Goal: Task Accomplishment & Management: Manage account settings

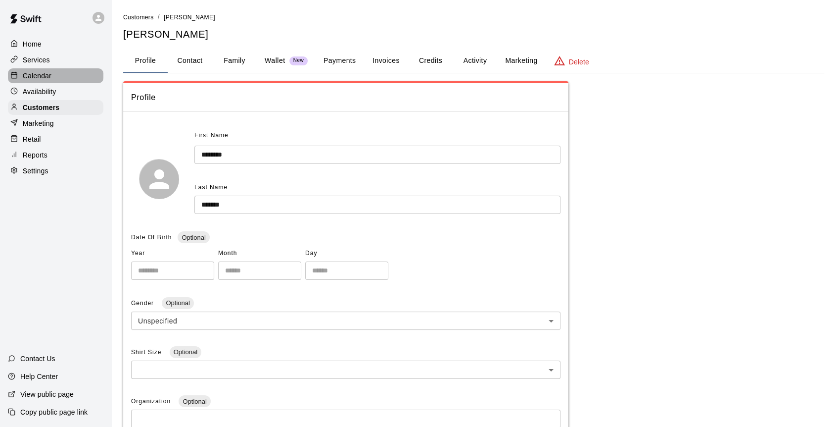
click at [51, 81] on div "Calendar" at bounding box center [55, 75] width 95 height 15
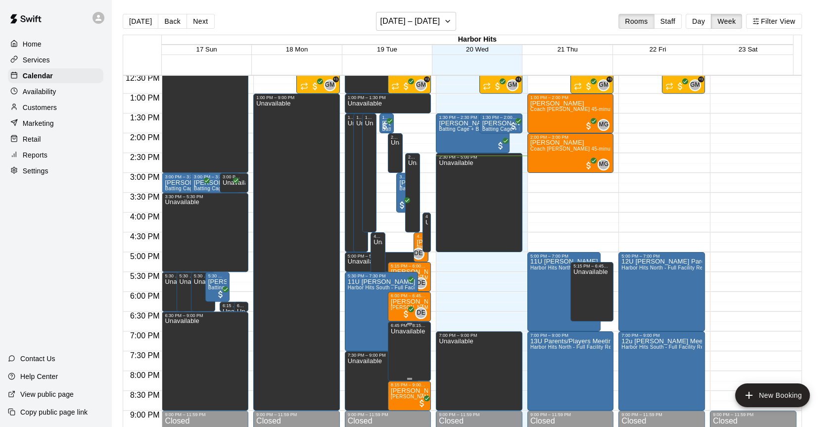
scroll to position [437, 0]
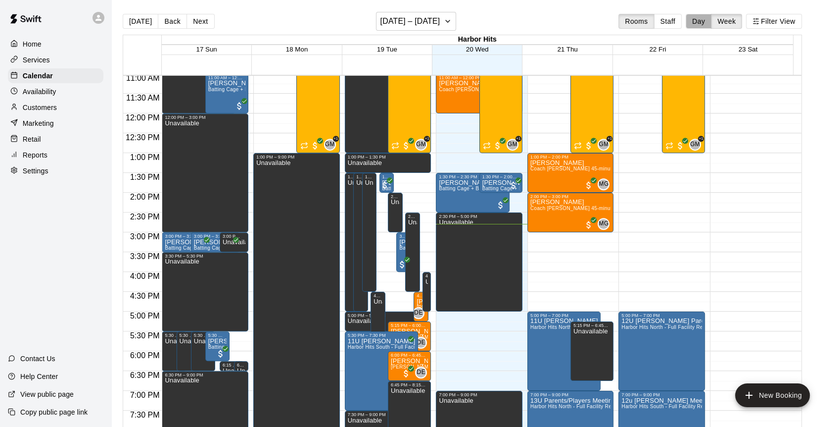
click at [699, 18] on button "Day" at bounding box center [699, 21] width 26 height 15
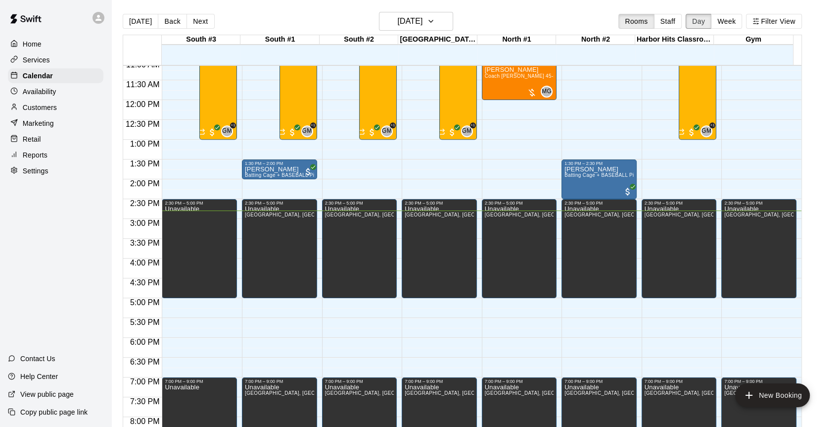
scroll to position [467, 0]
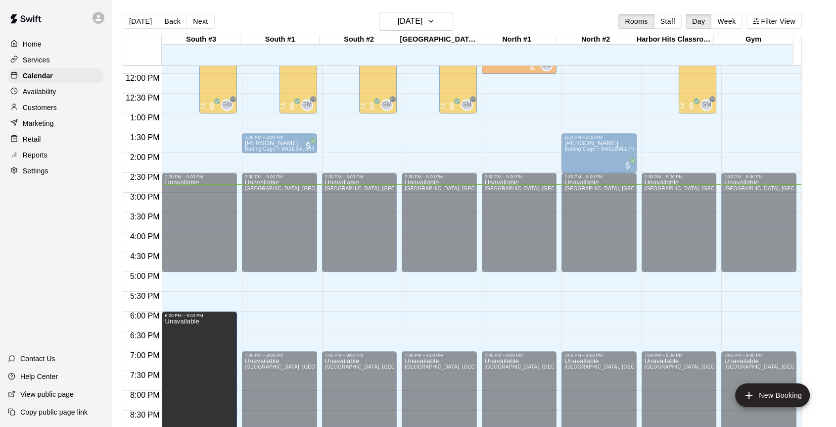
drag, startPoint x: 199, startPoint y: 352, endPoint x: 209, endPoint y: 317, distance: 36.4
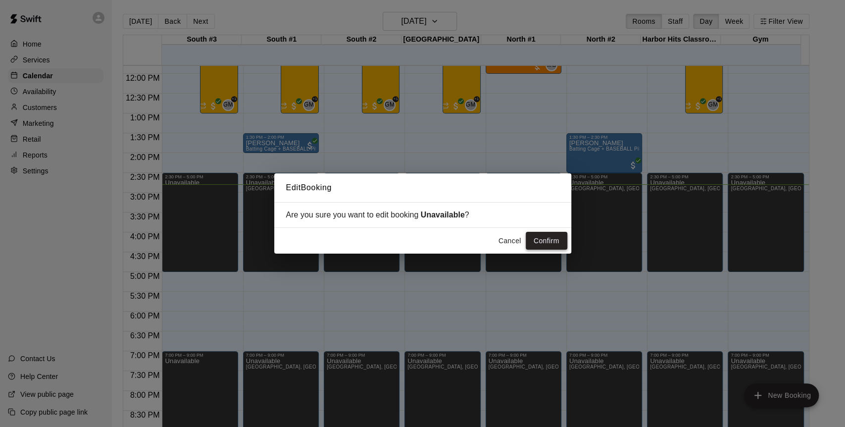
click at [559, 239] on button "Confirm" at bounding box center [546, 241] width 42 height 18
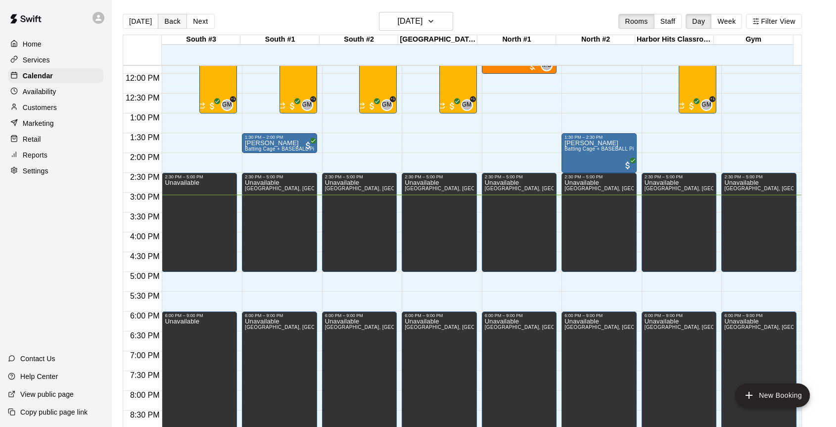
click at [174, 17] on button "Back" at bounding box center [172, 21] width 29 height 15
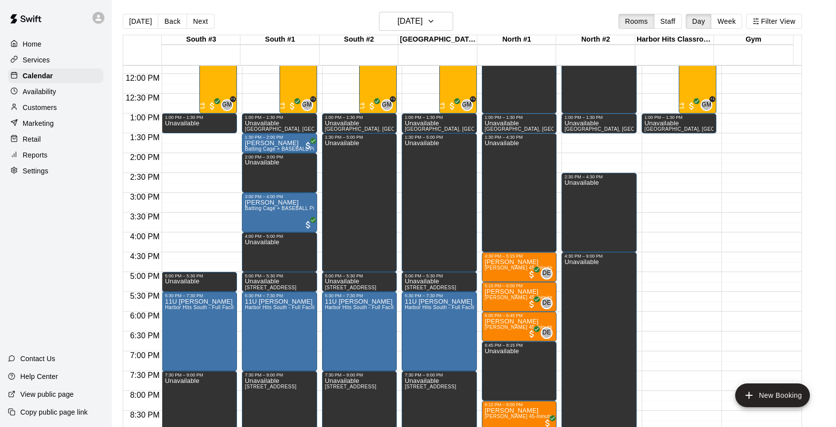
click at [728, 22] on button "Week" at bounding box center [726, 21] width 31 height 15
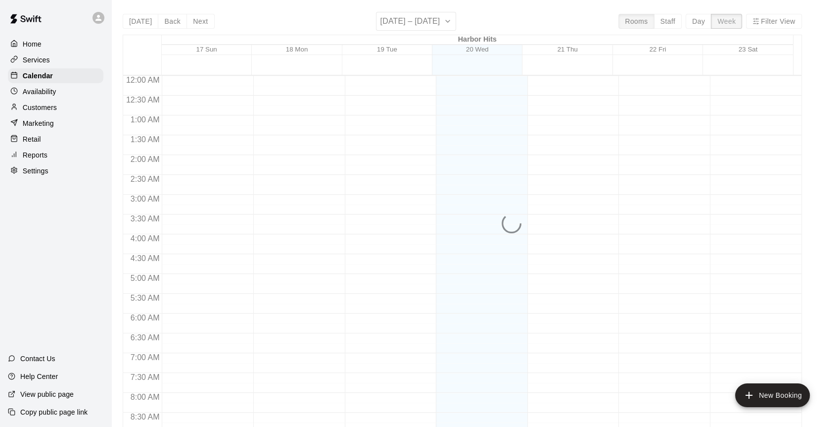
scroll to position [587, 0]
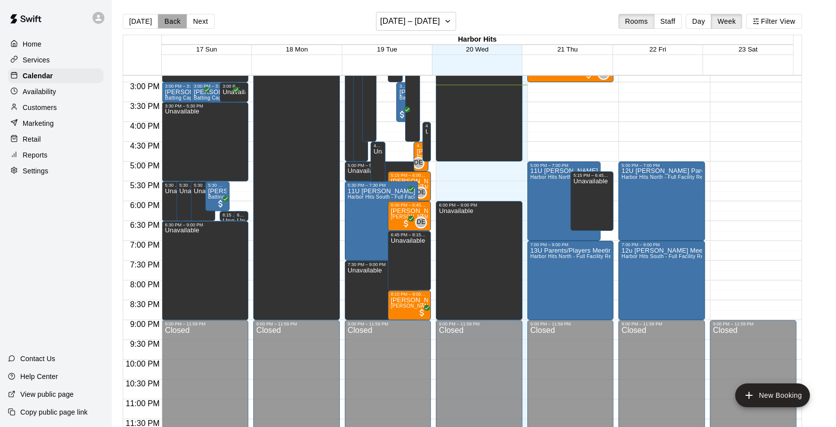
click at [167, 22] on button "Back" at bounding box center [172, 21] width 29 height 15
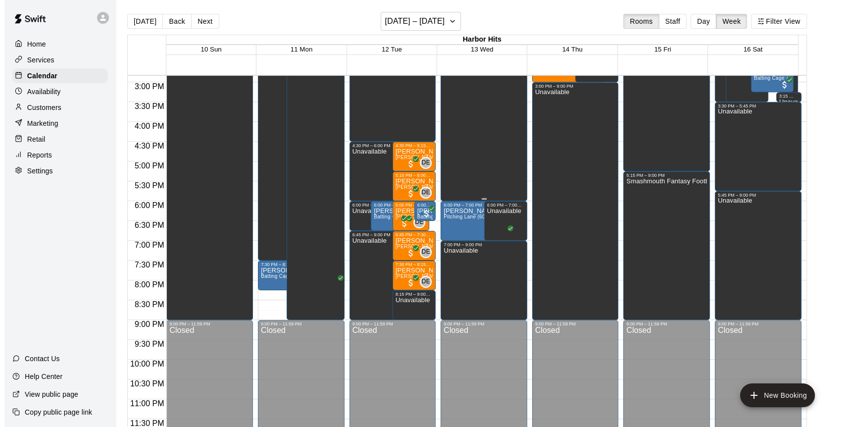
scroll to position [477, 0]
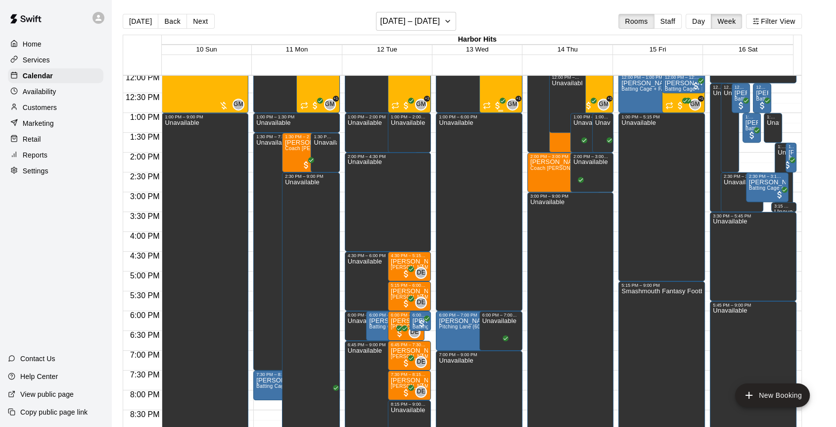
click at [493, 89] on div "[DATE]-[DATE] Baseball/Softball Camp 8:30am-1:00pm (Ages [DEMOGRAPHIC_DATA]) [D…" at bounding box center [500, 154] width 37 height 427
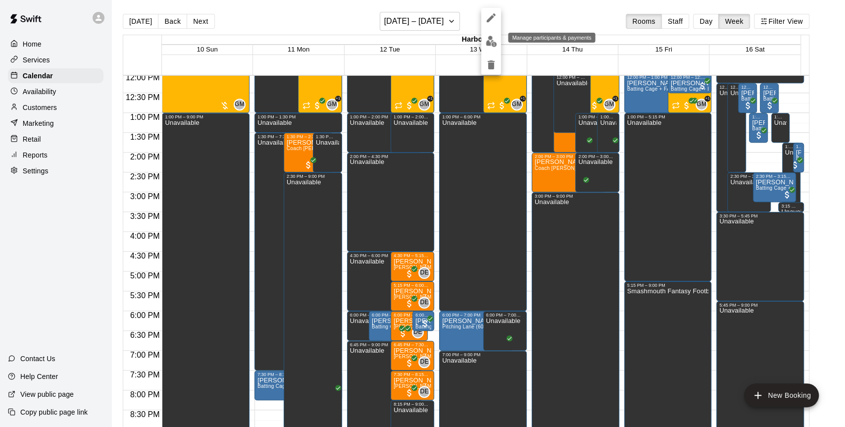
click at [492, 41] on img "edit" at bounding box center [490, 41] width 11 height 11
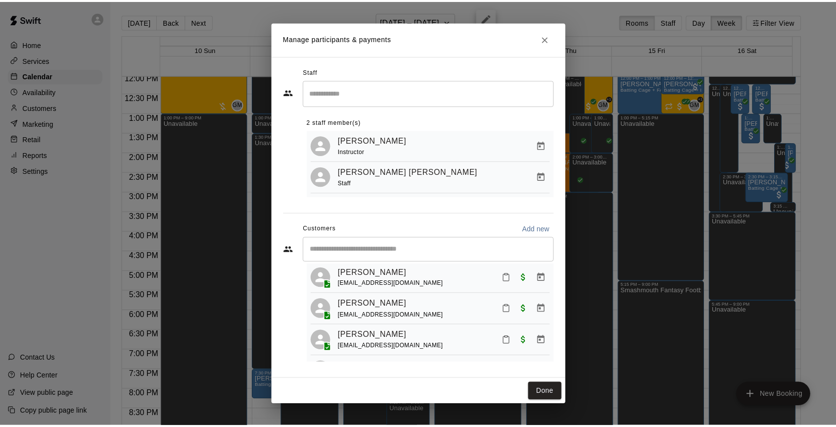
scroll to position [33, 0]
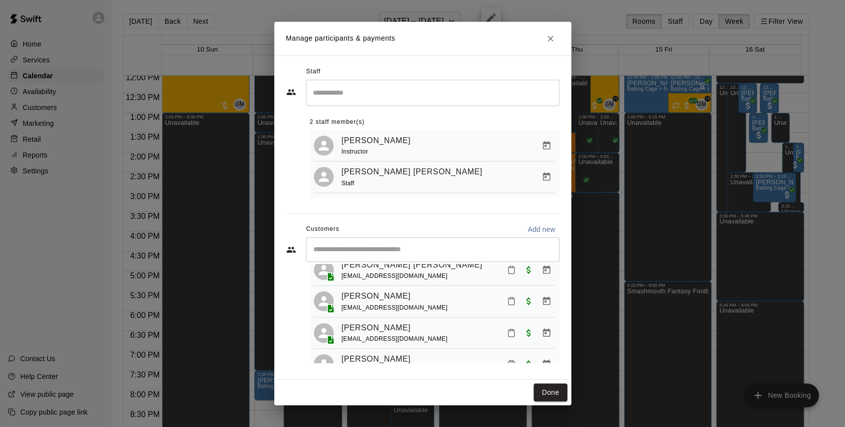
click at [548, 40] on icon "Close" at bounding box center [550, 39] width 10 height 10
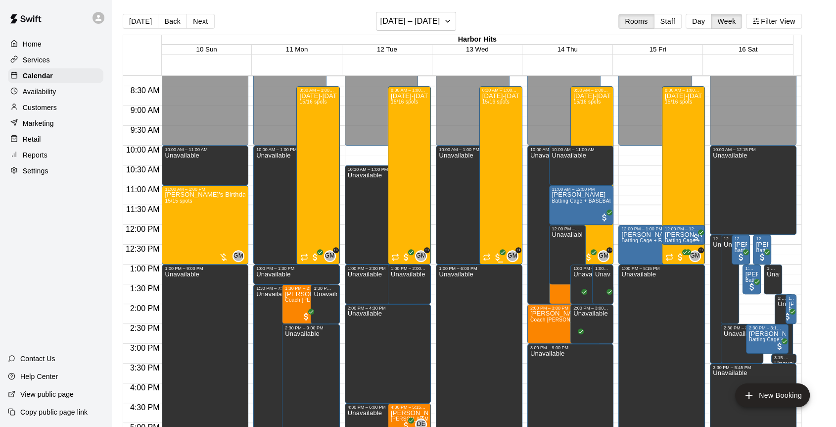
scroll to position [313, 0]
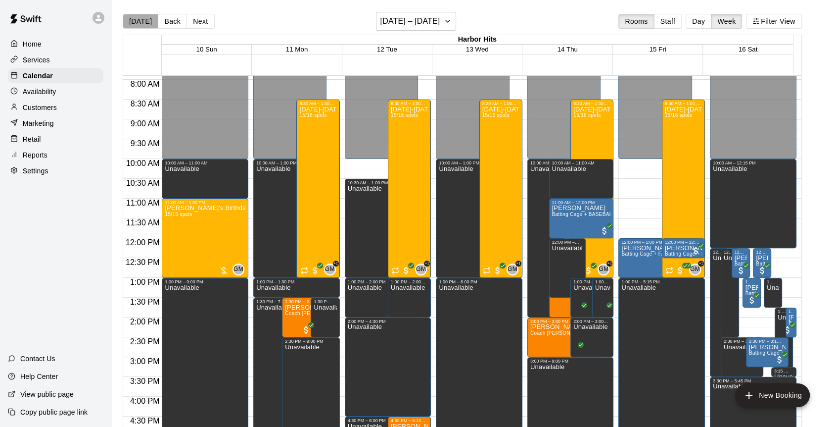
click at [143, 22] on button "[DATE]" at bounding box center [141, 21] width 36 height 15
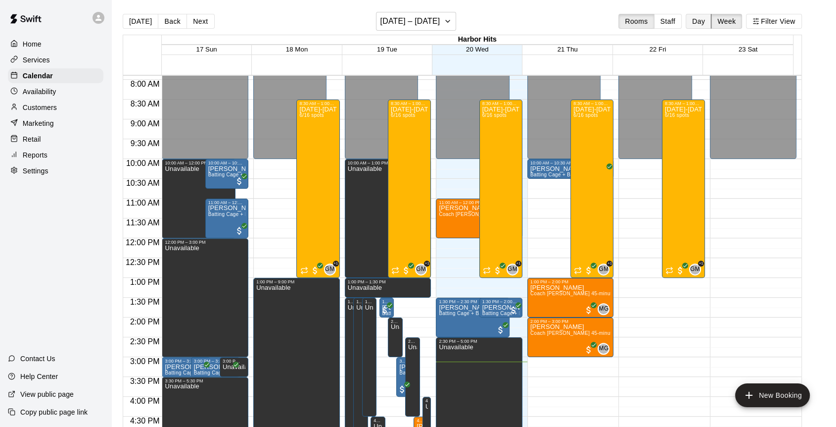
click at [701, 23] on button "Day" at bounding box center [699, 21] width 26 height 15
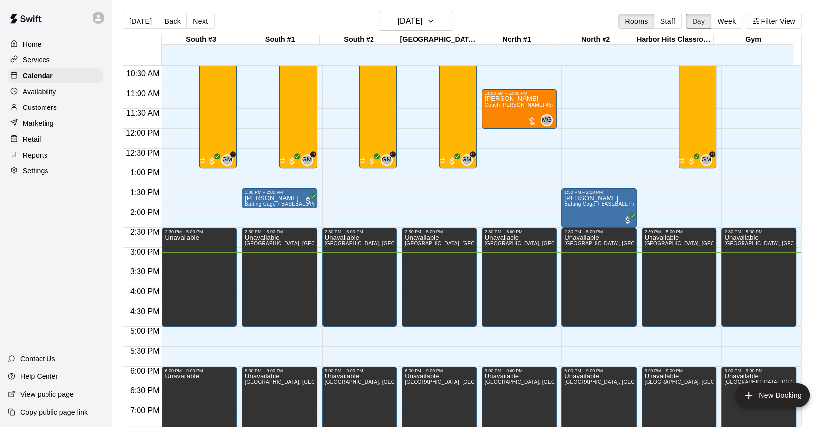
scroll to position [467, 0]
